Goal: Task Accomplishment & Management: Manage account settings

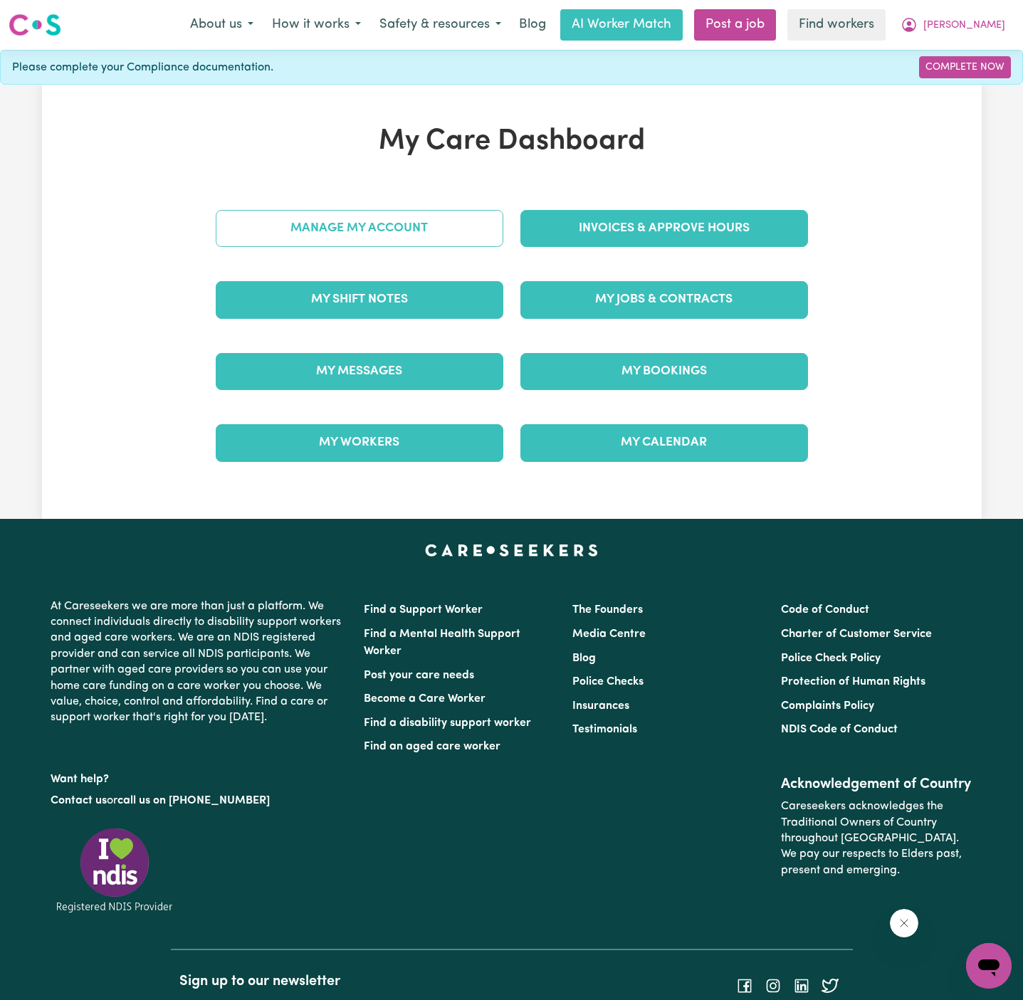
click at [417, 236] on link "Manage My Account" at bounding box center [360, 228] width 288 height 37
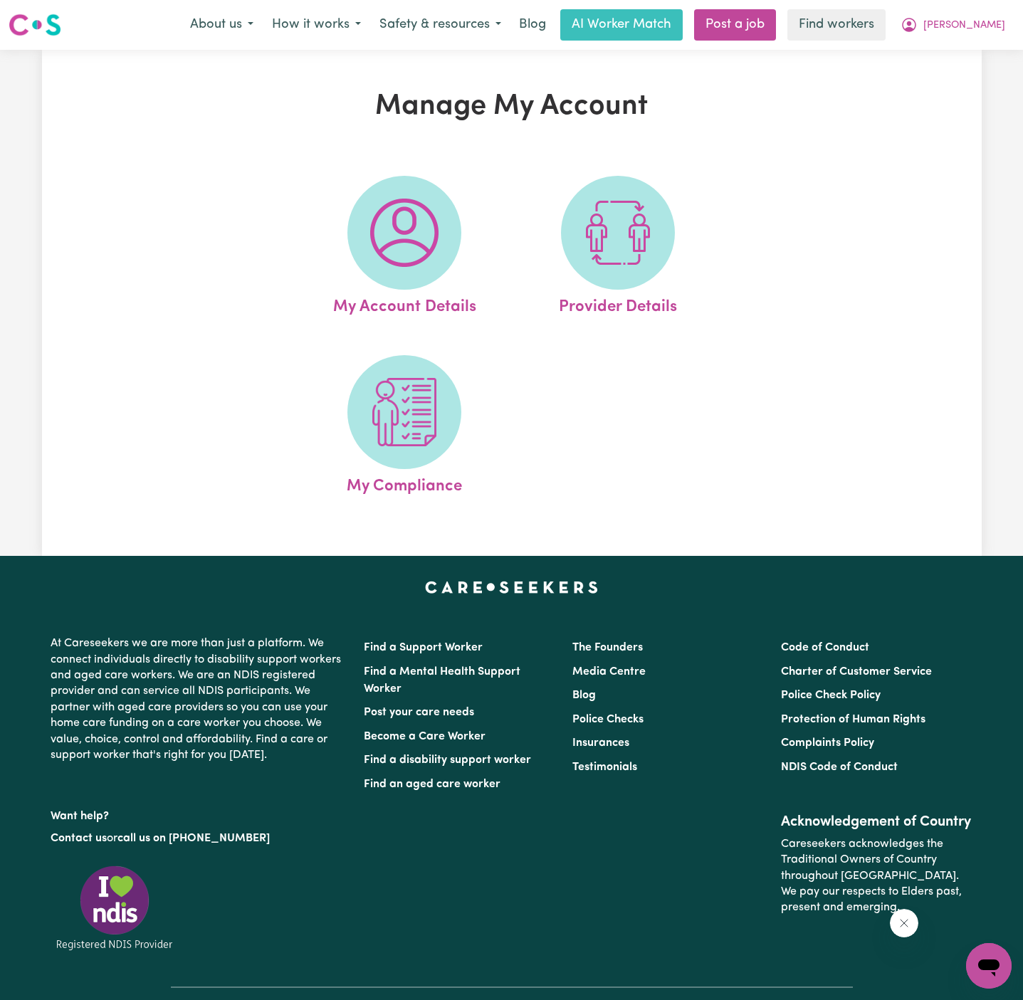
click at [417, 236] on img at bounding box center [404, 233] width 68 height 68
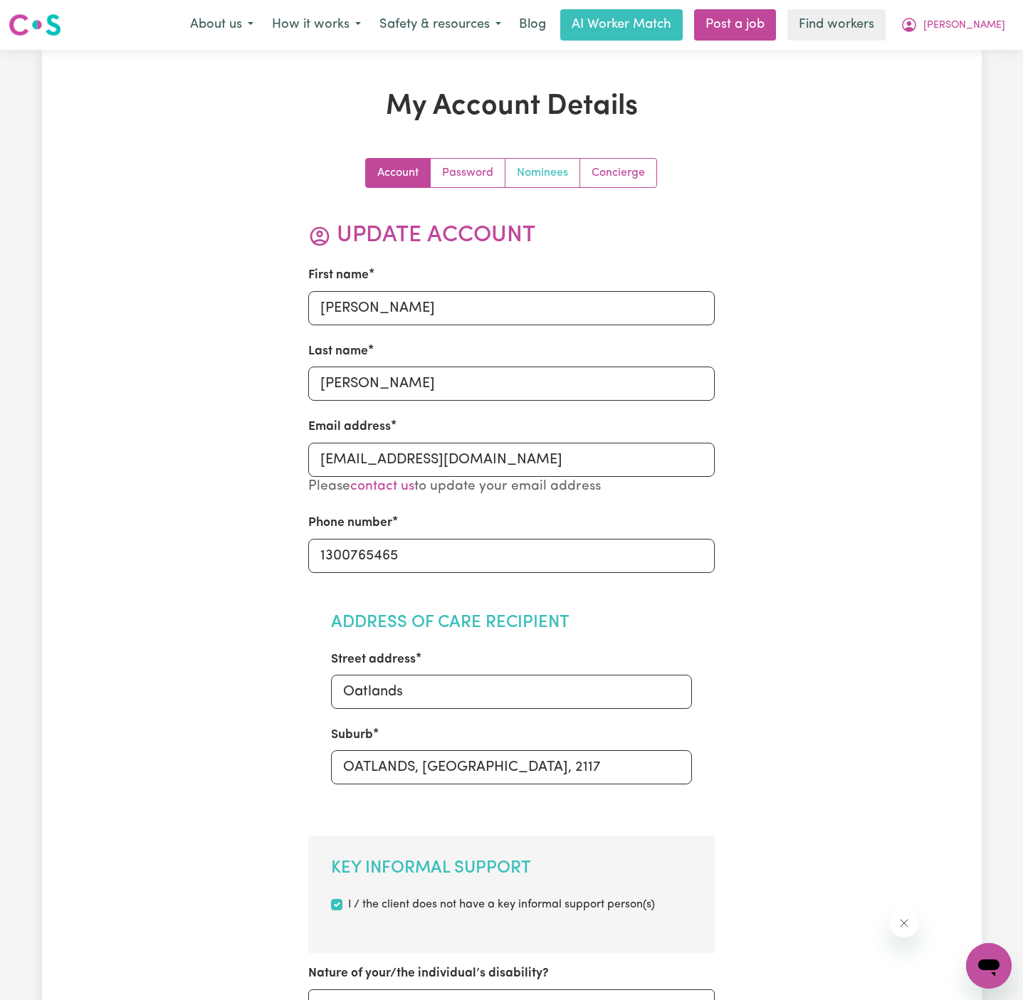
click at [528, 181] on link "Nominees" at bounding box center [542, 173] width 75 height 28
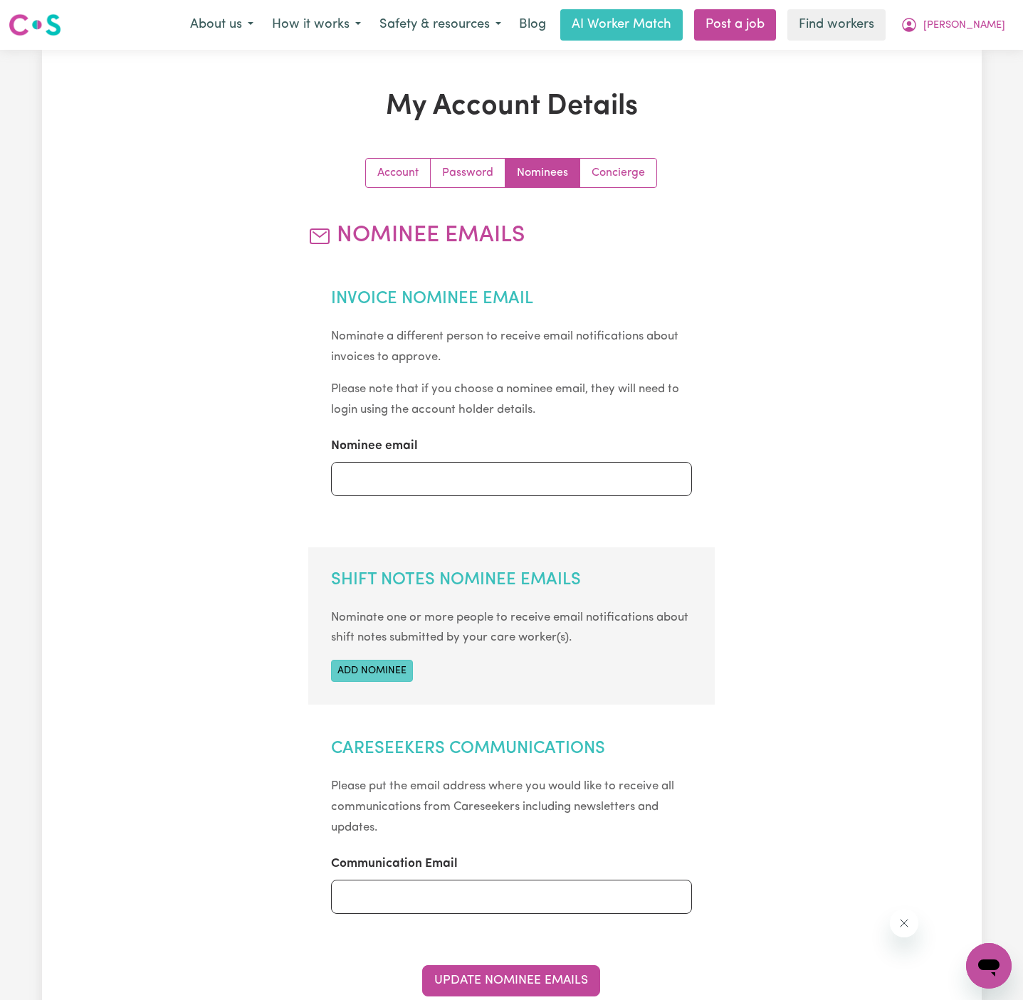
click at [398, 671] on button "Add nominee" at bounding box center [372, 671] width 82 height 22
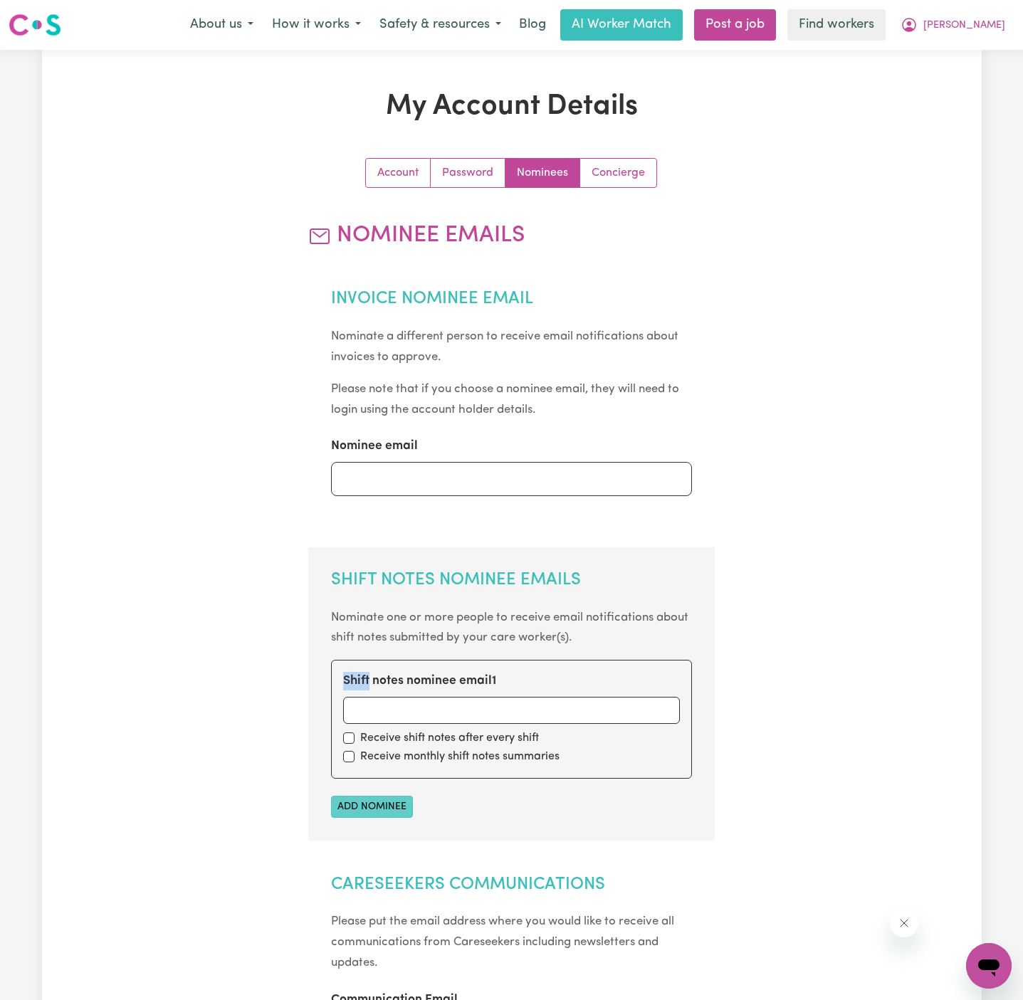
click at [398, 671] on div "Shift notes nominee email 1 Receive shift notes after every shift Receive month…" at bounding box center [511, 719] width 361 height 118
click at [397, 704] on input "Shift notes nominee email 1" at bounding box center [511, 710] width 337 height 27
paste input "[EMAIL_ADDRESS][DOMAIN_NAME]"
type input "[EMAIL_ADDRESS][DOMAIN_NAME]"
click at [349, 746] on div "Shift notes nominee email 1 [PERSON_NAME][EMAIL_ADDRESS][DOMAIN_NAME] Receive s…" at bounding box center [511, 719] width 361 height 118
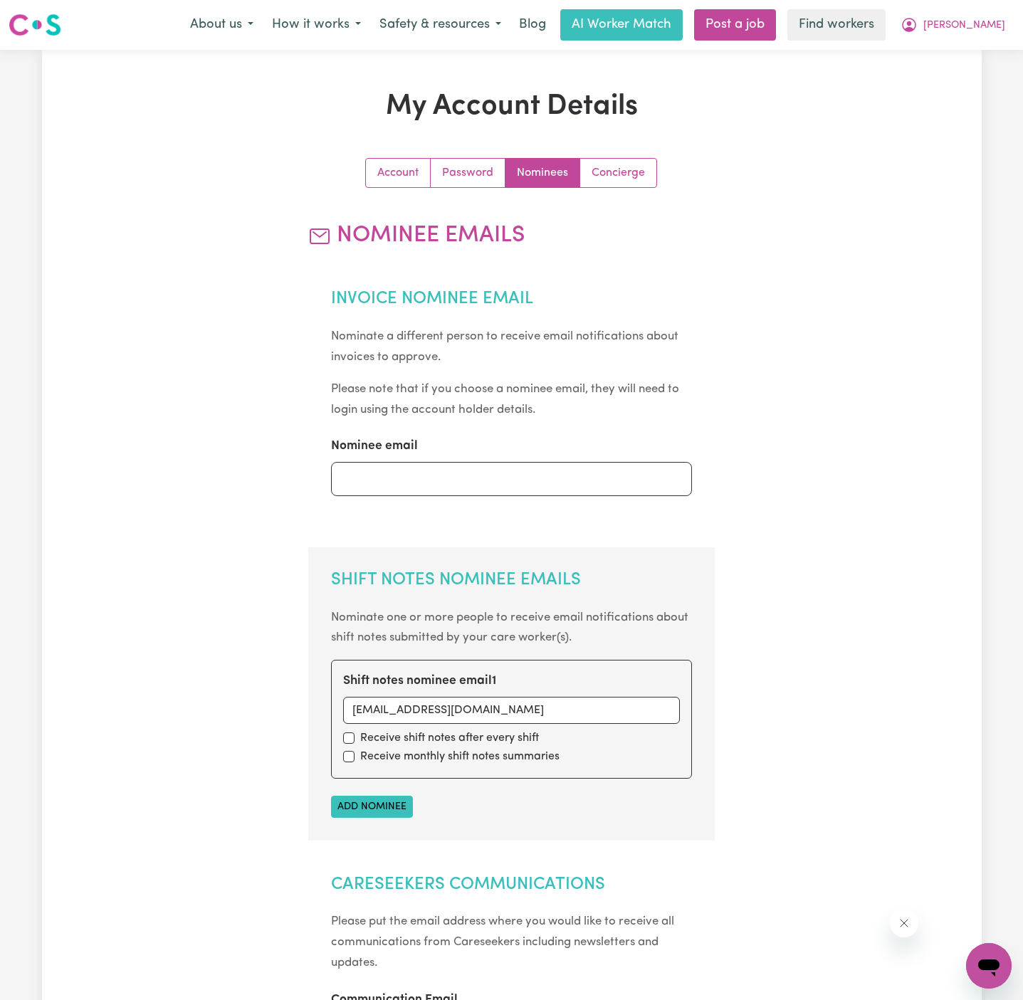
click at [349, 748] on div "Receive monthly shift notes summaries" at bounding box center [511, 756] width 337 height 17
click at [349, 751] on input "checkbox" at bounding box center [348, 756] width 11 height 11
checkbox input "true"
click at [349, 740] on input "checkbox" at bounding box center [348, 738] width 11 height 11
checkbox input "true"
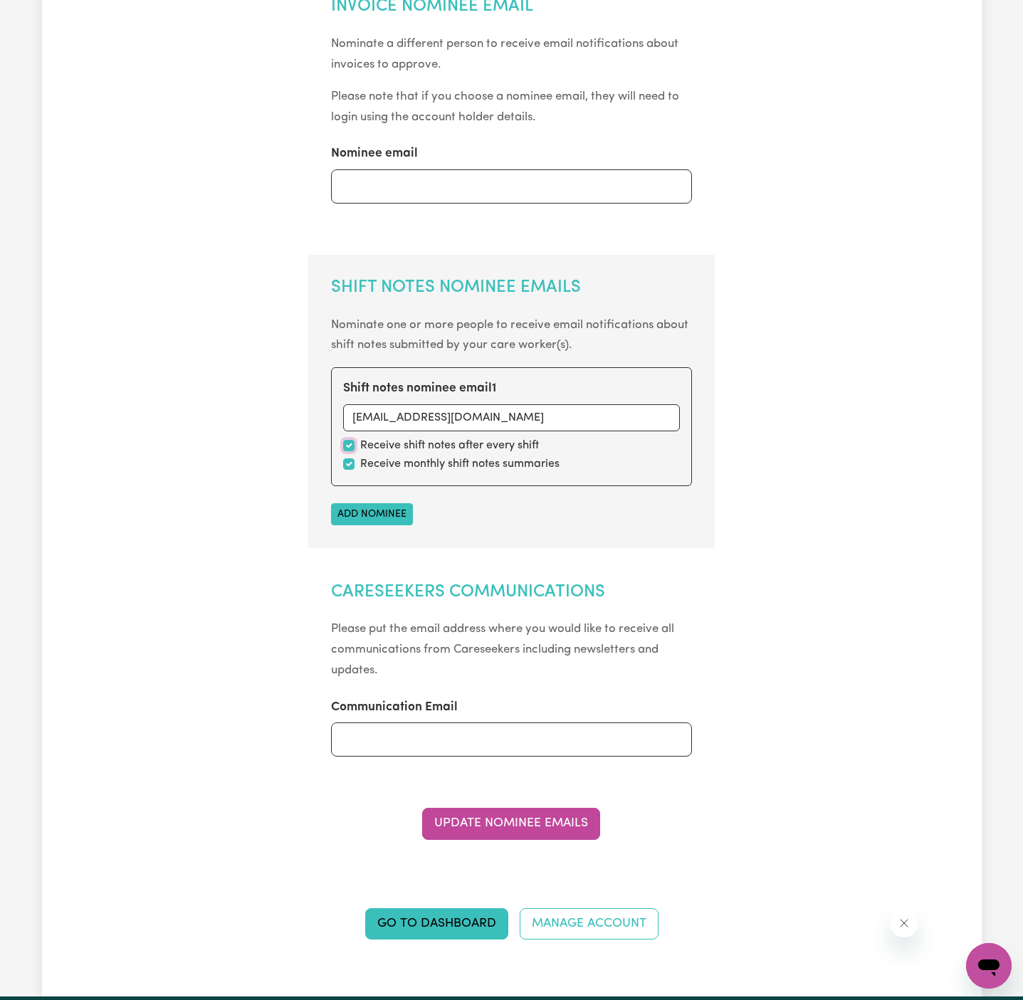
scroll to position [327, 0]
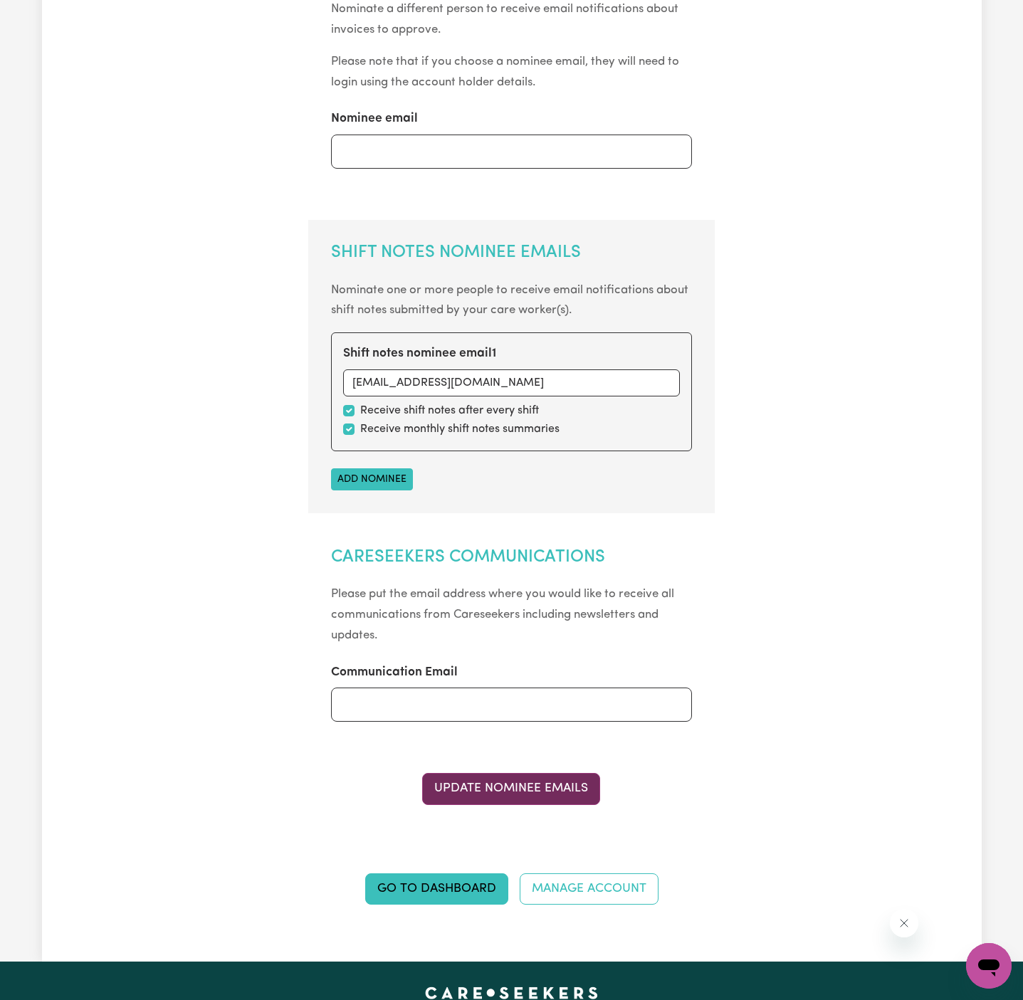
click at [528, 798] on button "Update Nominee Emails" at bounding box center [511, 788] width 178 height 31
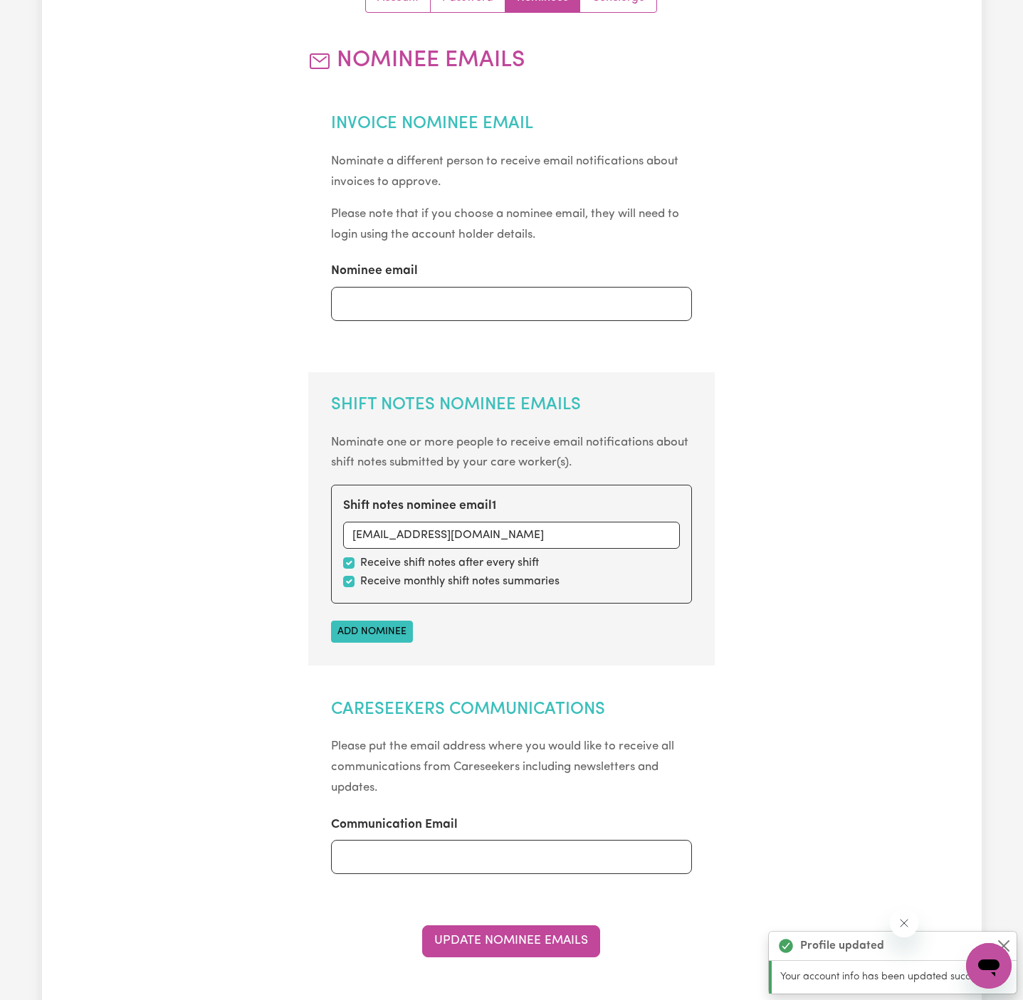
scroll to position [0, 0]
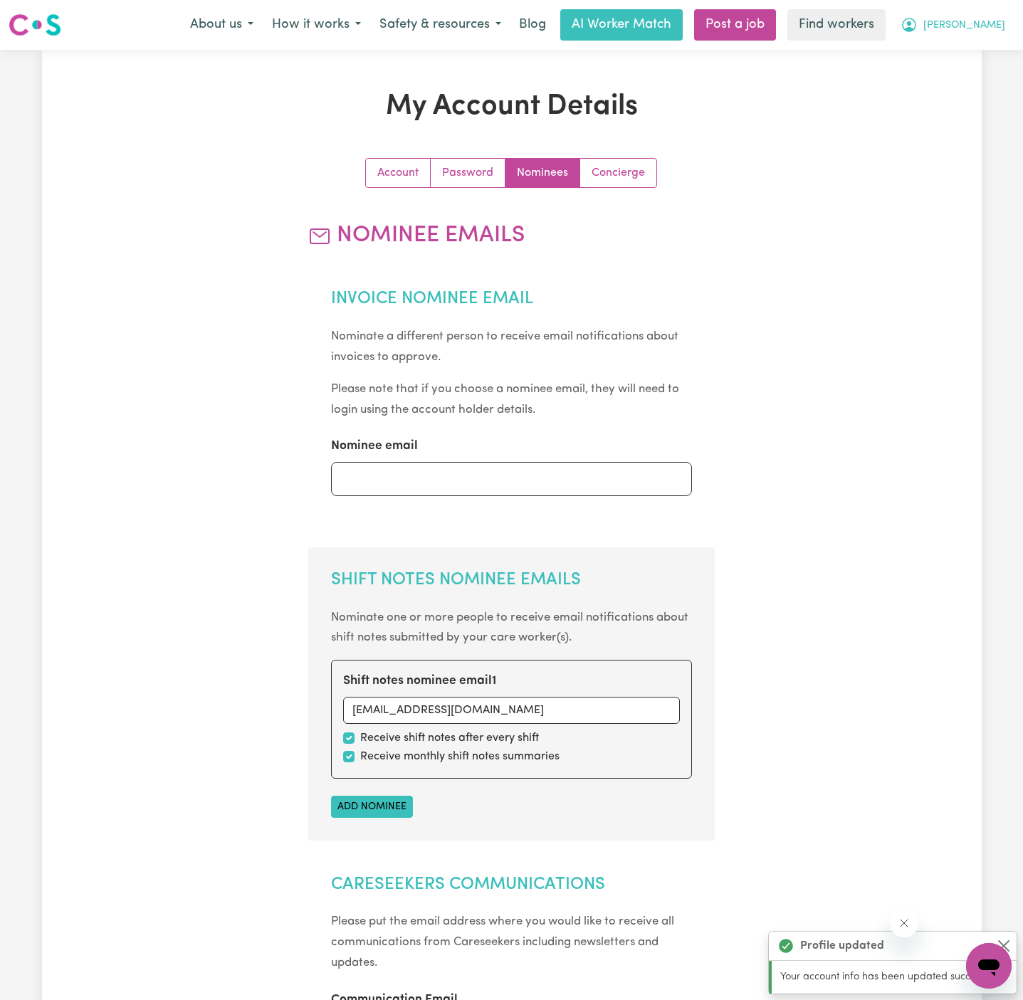
click at [973, 27] on span "[PERSON_NAME]" at bounding box center [964, 26] width 82 height 16
click at [965, 89] on link "Logout" at bounding box center [957, 81] width 112 height 27
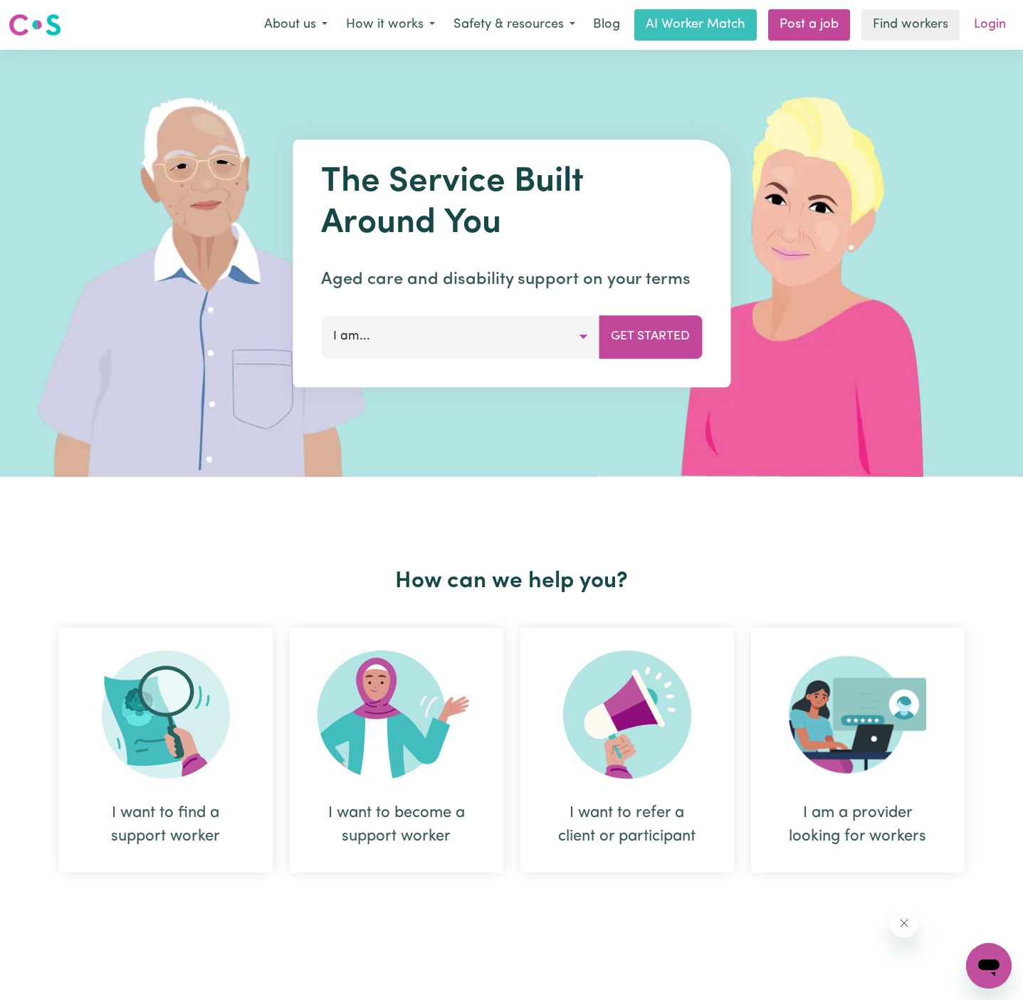
click at [991, 19] on link "Login" at bounding box center [989, 24] width 49 height 31
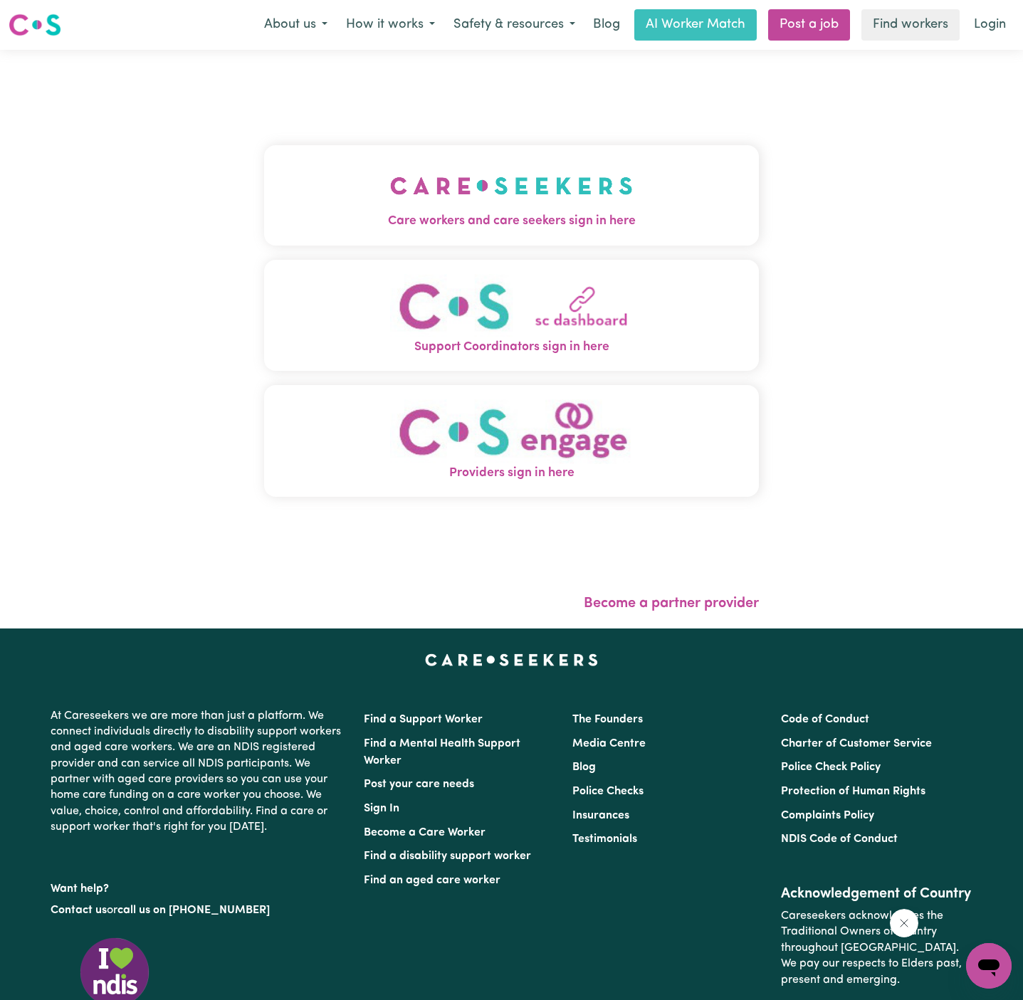
click at [607, 153] on button "Care workers and care seekers sign in here" at bounding box center [511, 195] width 495 height 100
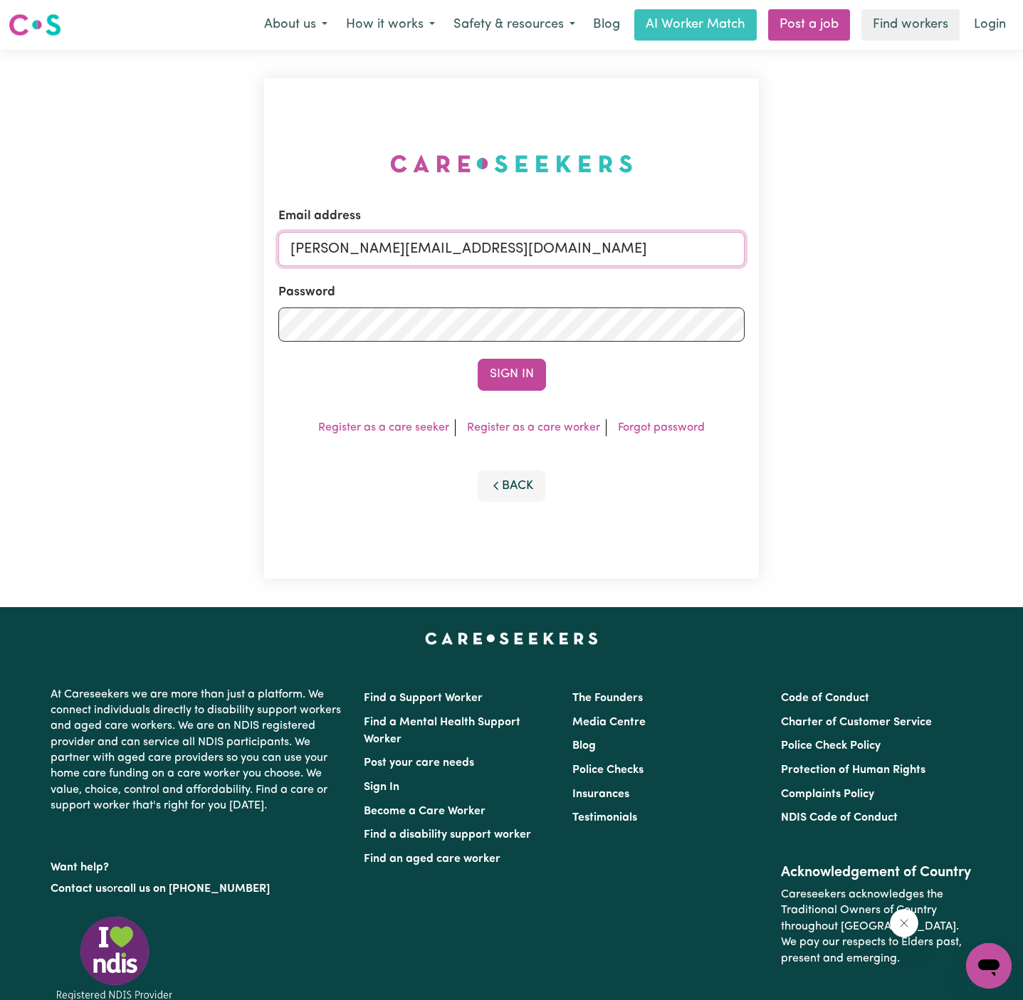
click at [602, 248] on input "[PERSON_NAME][EMAIL_ADDRESS][DOMAIN_NAME]" at bounding box center [511, 249] width 466 height 34
drag, startPoint x: 365, startPoint y: 248, endPoint x: 907, endPoint y: 254, distance: 541.8
click at [907, 254] on div "Email address [EMAIL_ADDRESS][DOMAIN_NAME] Password Sign In Register as a care …" at bounding box center [511, 328] width 1023 height 557
type input "[EMAIL_ADDRESS][DOMAIN_NAME]"
click at [478, 359] on button "Sign In" at bounding box center [512, 374] width 68 height 31
